Goal: Task Accomplishment & Management: Complete application form

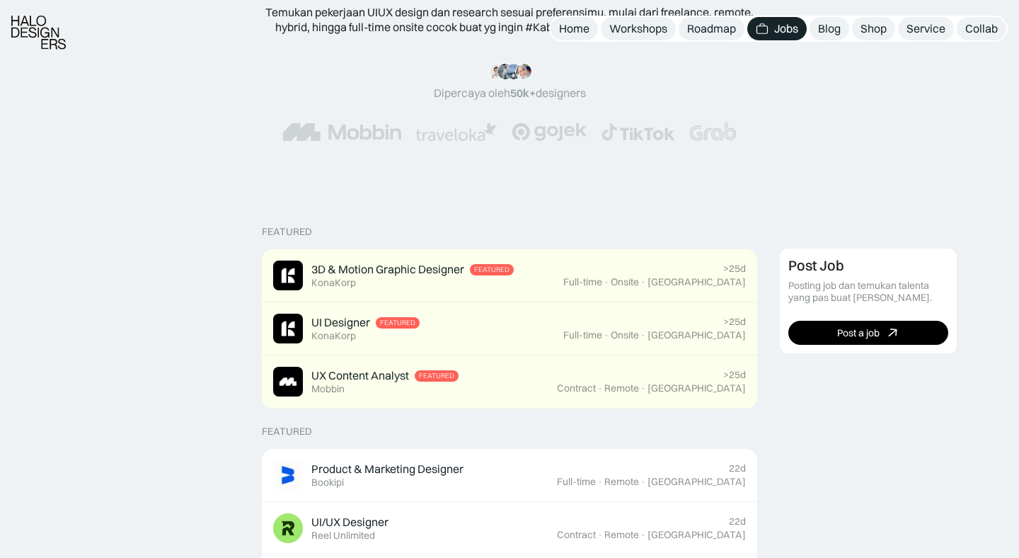
scroll to position [244, 0]
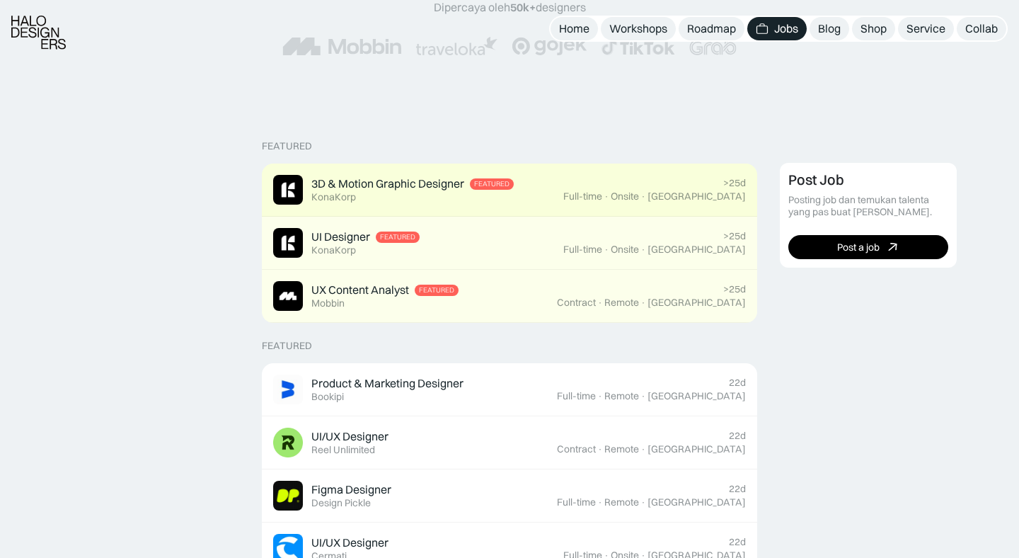
click at [453, 186] on div "3D & Motion Graphic Designer" at bounding box center [387, 183] width 153 height 15
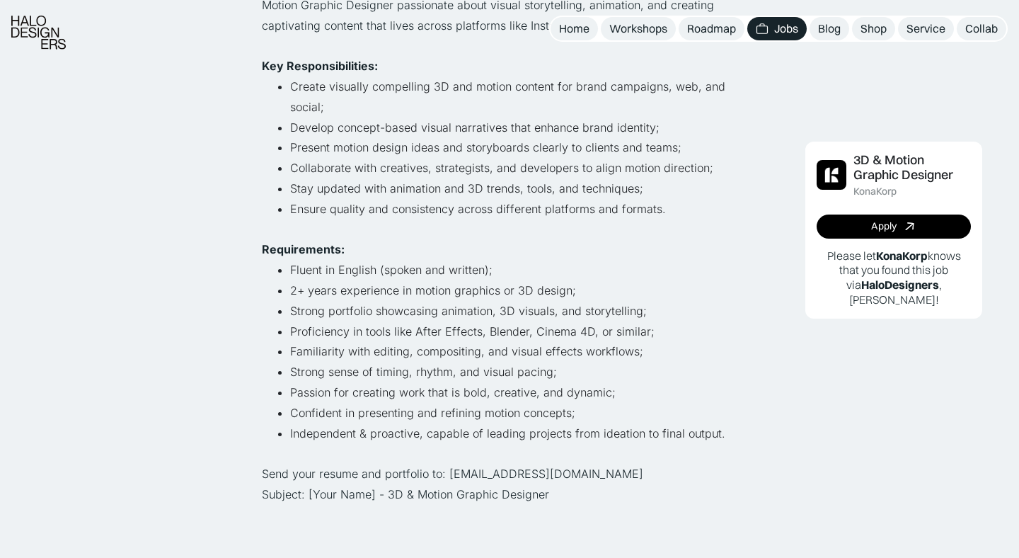
scroll to position [409, 0]
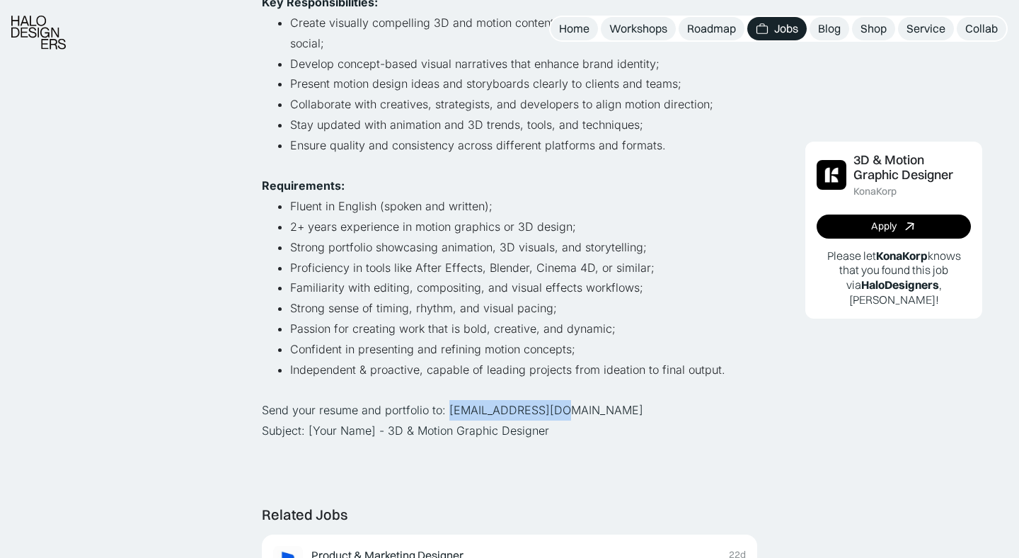
drag, startPoint x: 447, startPoint y: 390, endPoint x: 571, endPoint y: 381, distance: 124.1
click at [571, 400] on p "Send your resume and portfolio to: hiring@konakorp.co Subject: [Your Name] - 3D…" at bounding box center [509, 420] width 495 height 41
copy p "hiring@konakorp.co"
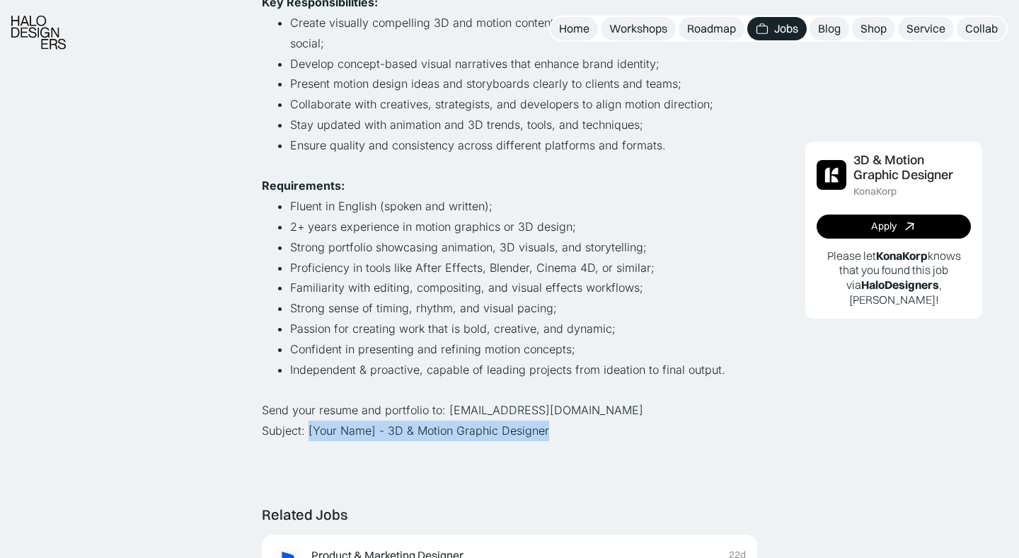
drag, startPoint x: 308, startPoint y: 408, endPoint x: 550, endPoint y: 409, distance: 241.3
click at [550, 409] on p "Send your resume and portfolio to: hiring@konakorp.co Subject: [Your Name] - 3D…" at bounding box center [509, 420] width 495 height 41
copy p "[Your Name] - 3D & Motion Graphic Designer"
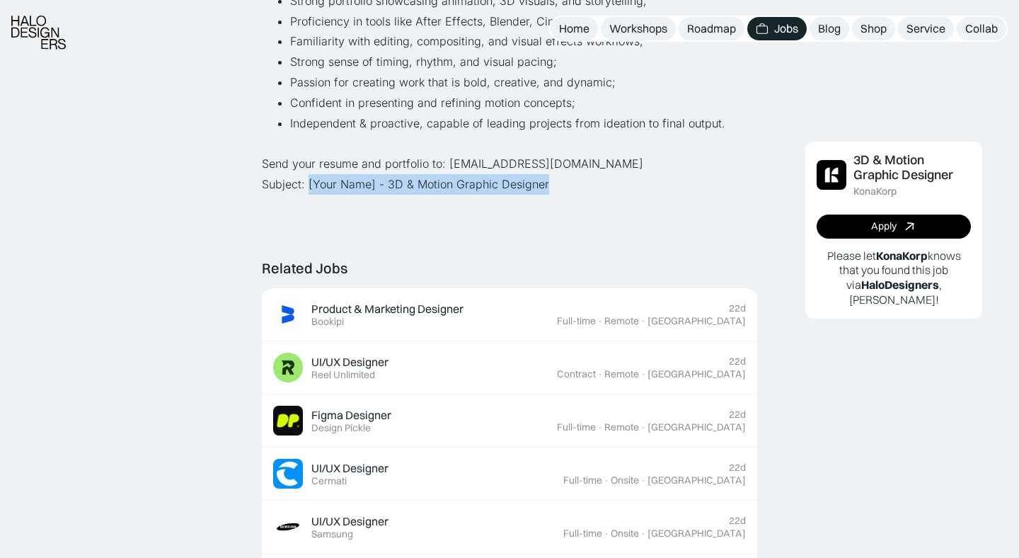
scroll to position [656, 0]
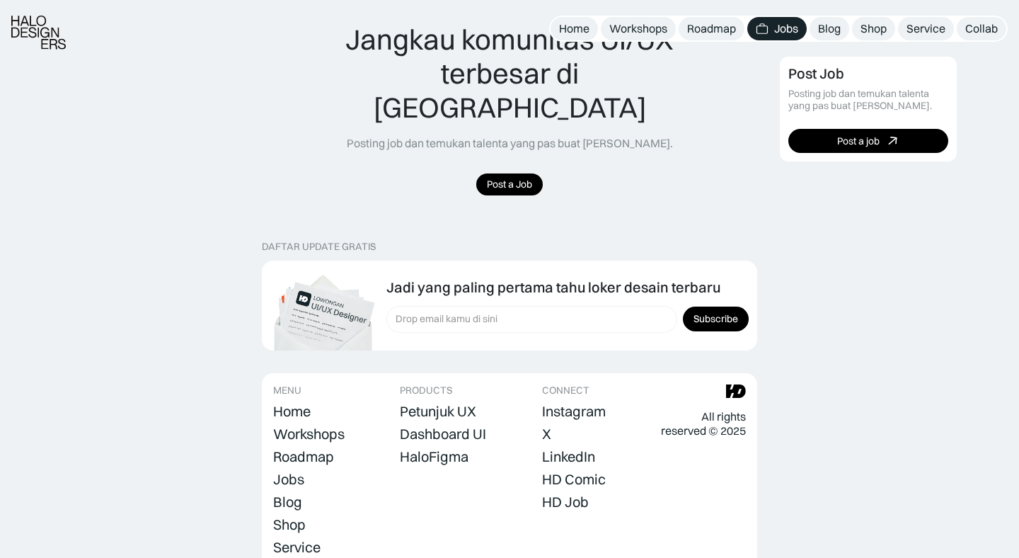
scroll to position [1430, 0]
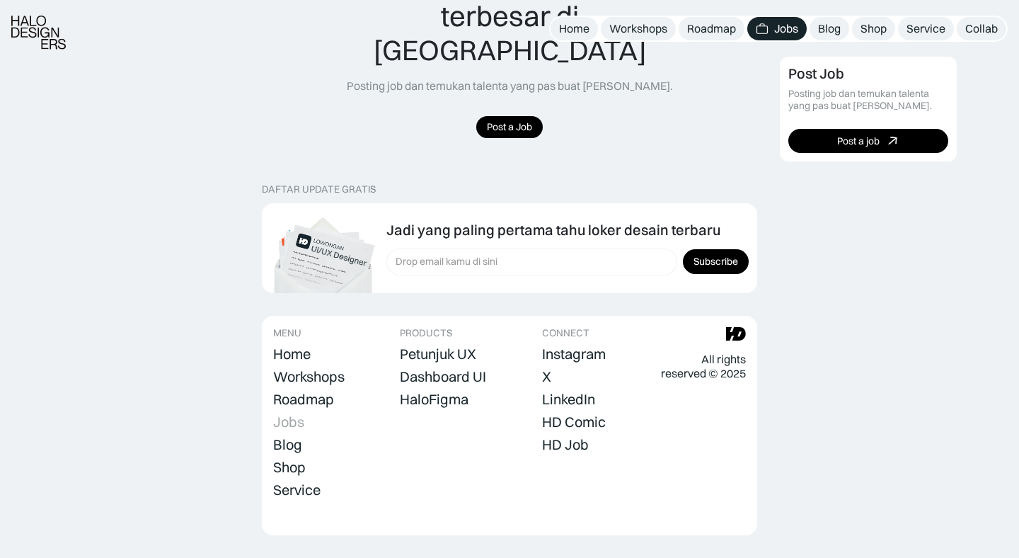
click at [289, 413] on div "Jobs" at bounding box center [288, 421] width 31 height 17
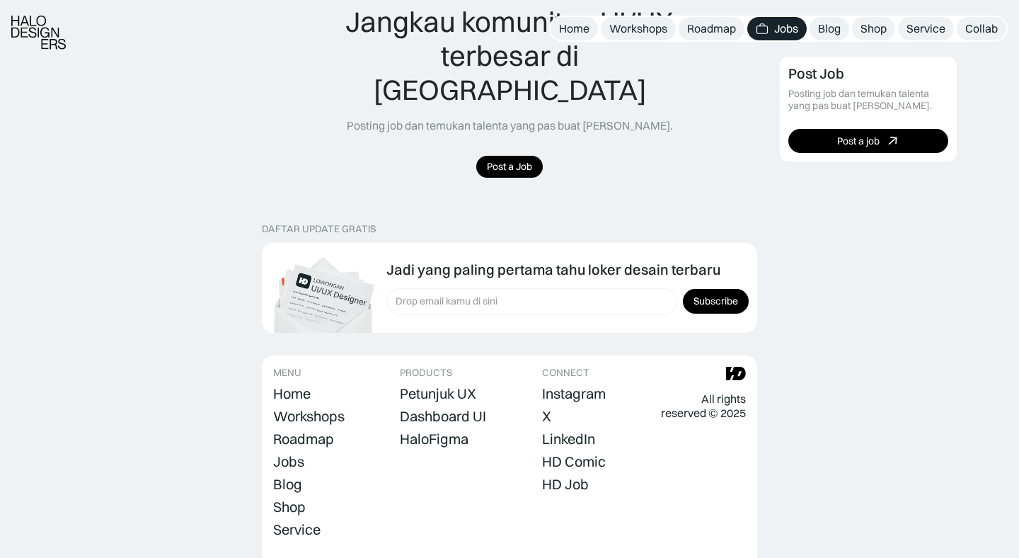
scroll to position [1430, 0]
